Goal: Task Accomplishment & Management: Use online tool/utility

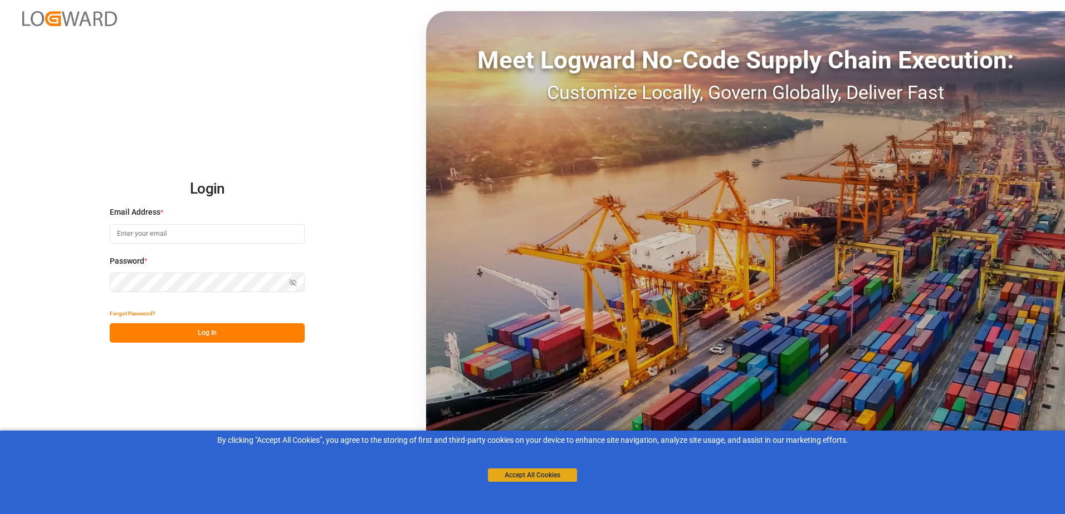
type input "[PERSON_NAME][EMAIL_ADDRESS][PERSON_NAME][DOMAIN_NAME]"
click at [541, 471] on button "Accept All Cookies" at bounding box center [532, 475] width 89 height 13
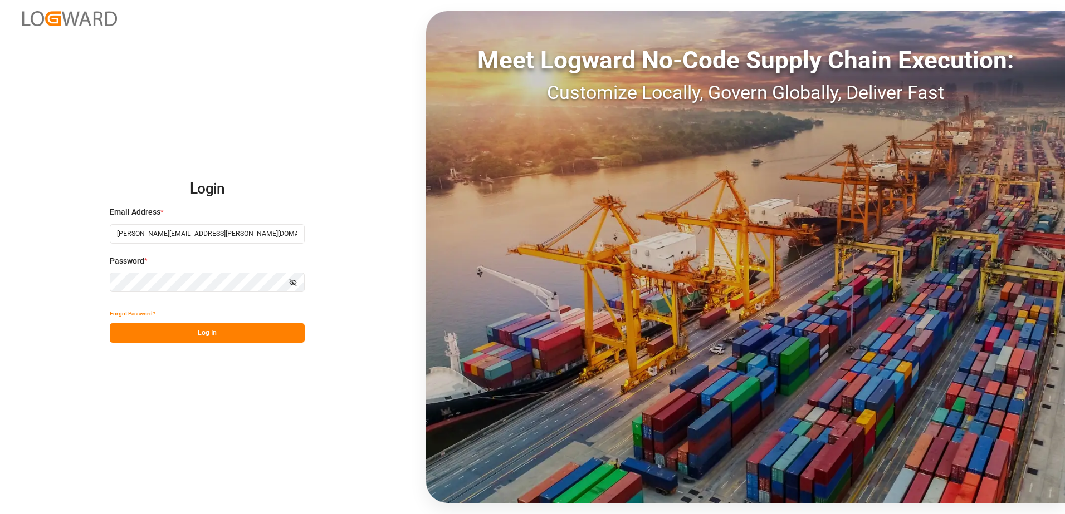
click at [221, 330] on button "Log In" at bounding box center [207, 332] width 195 height 19
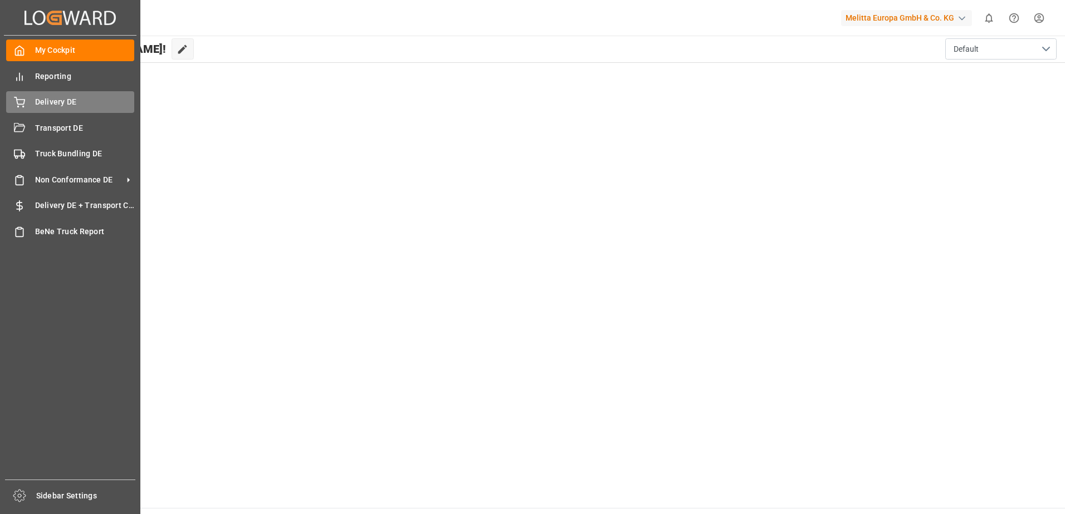
click at [40, 95] on div "Delivery DE Delivery DE" at bounding box center [70, 102] width 128 height 22
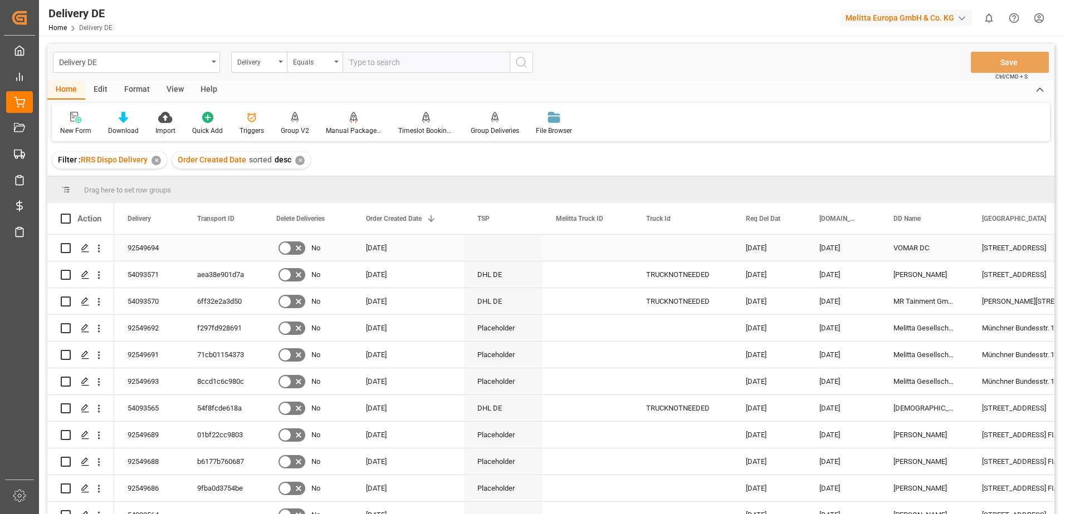
click at [68, 249] on input "Press Space to toggle row selection (unchecked)" at bounding box center [66, 248] width 10 height 10
checkbox input "true"
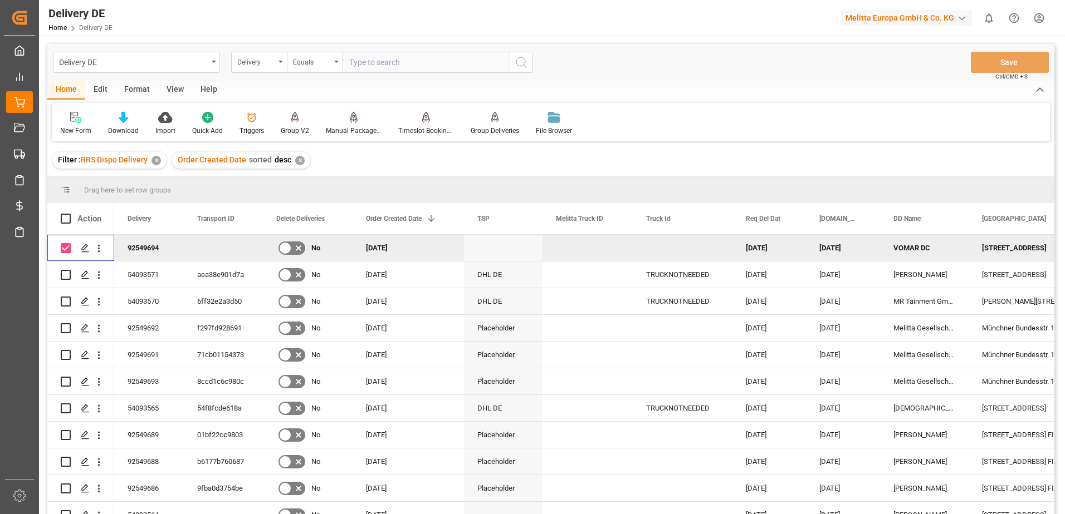
click at [340, 128] on div "Manual Package TypeDetermination" at bounding box center [354, 131] width 56 height 10
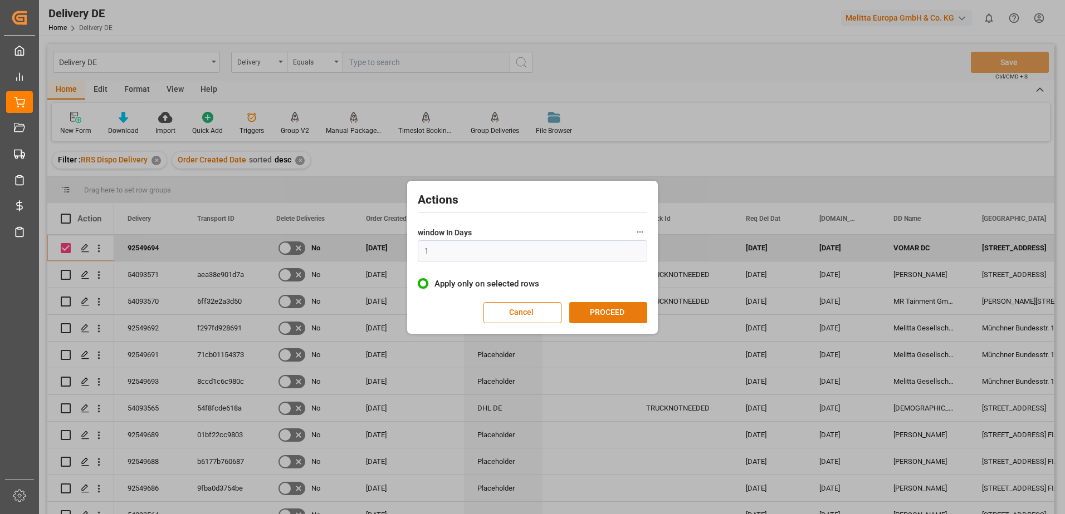
click at [621, 314] on button "PROCEED" at bounding box center [608, 312] width 78 height 21
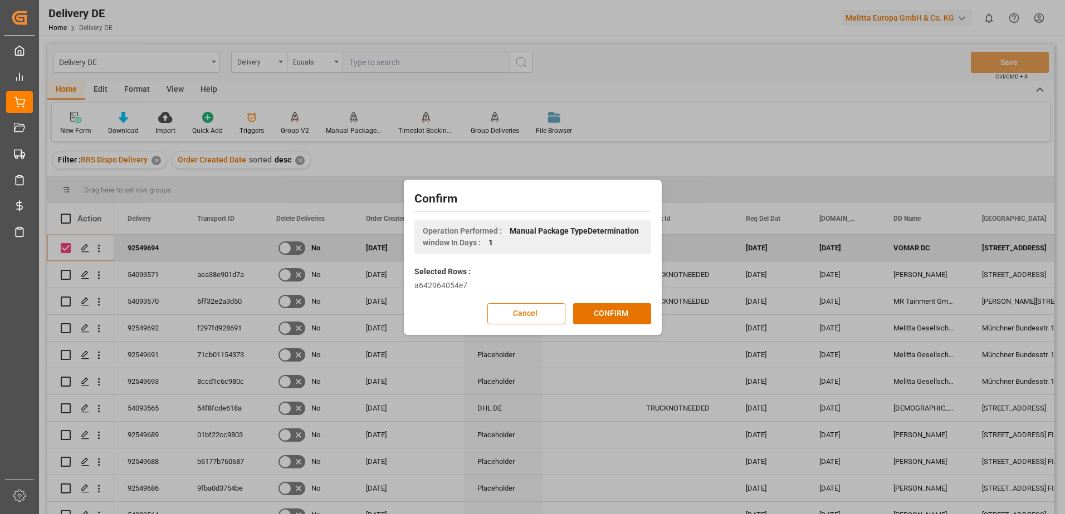
click at [621, 314] on button "CONFIRM" at bounding box center [612, 313] width 78 height 21
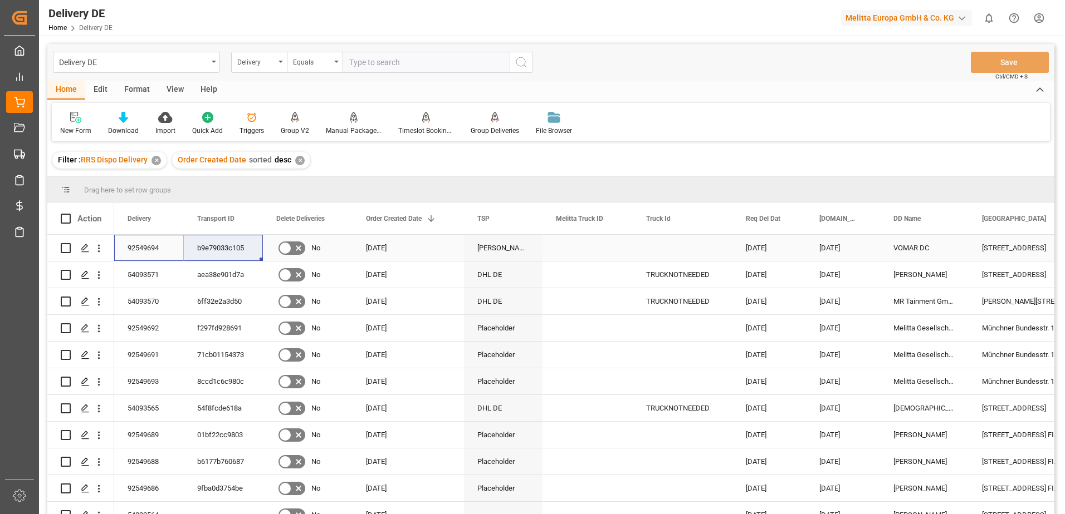
drag, startPoint x: 134, startPoint y: 248, endPoint x: 205, endPoint y: 247, distance: 71.3
